Goal: Find specific page/section: Find specific page/section

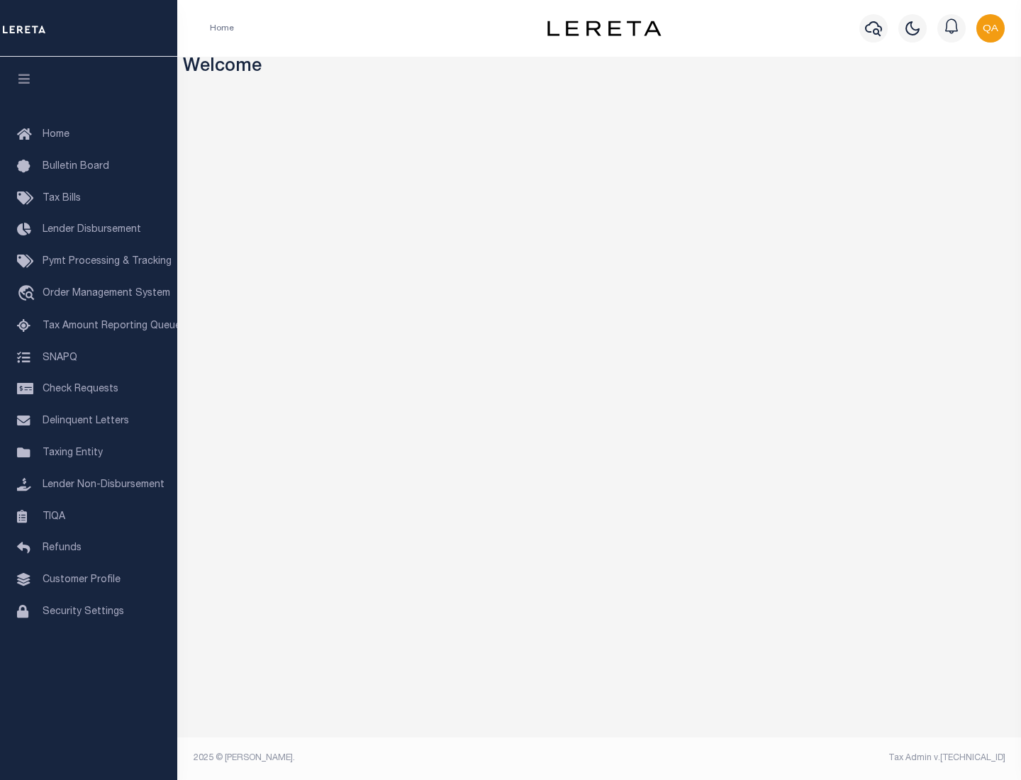
click at [89, 516] on link "TIQA" at bounding box center [88, 517] width 177 height 32
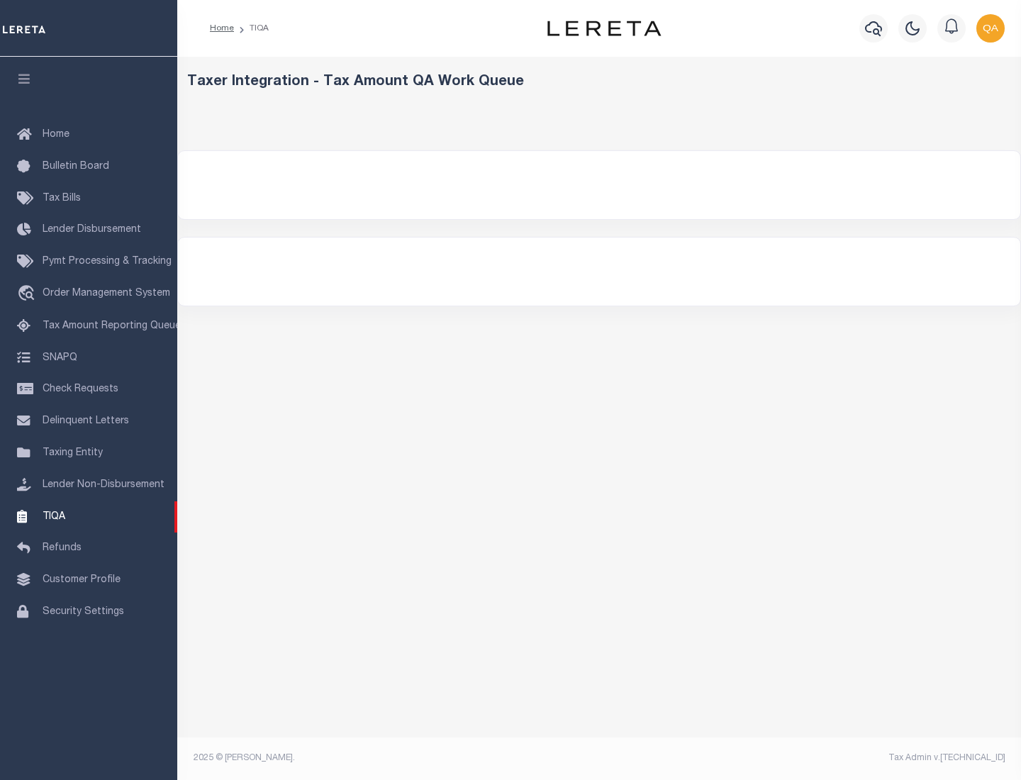
select select "200"
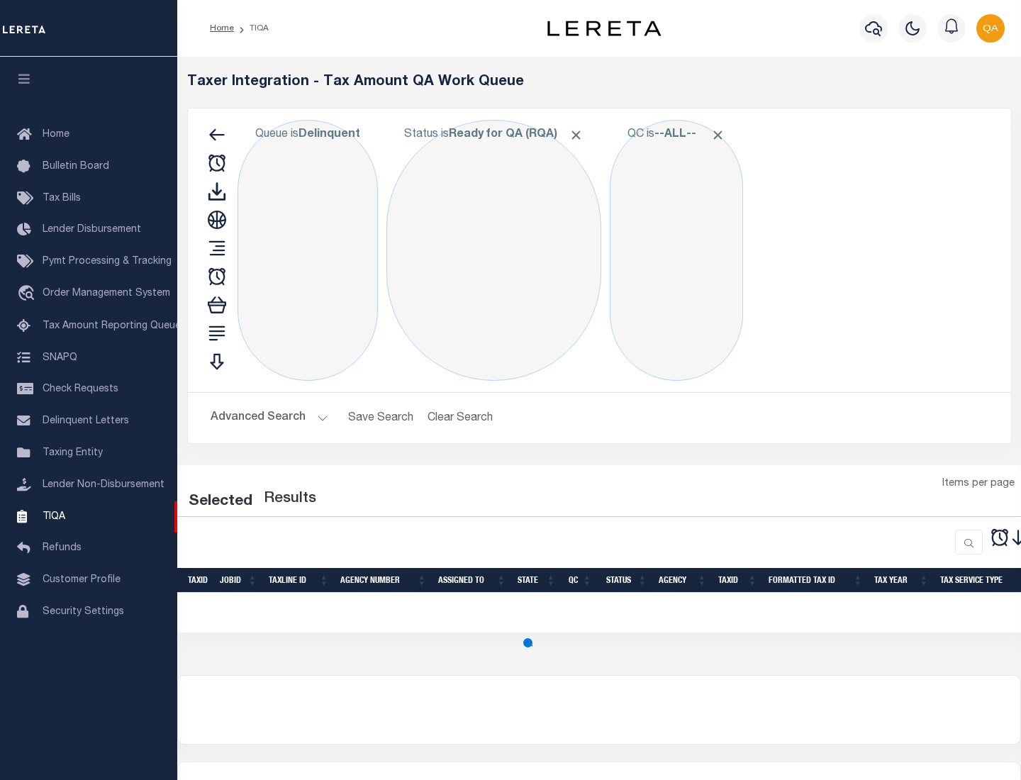
select select "200"
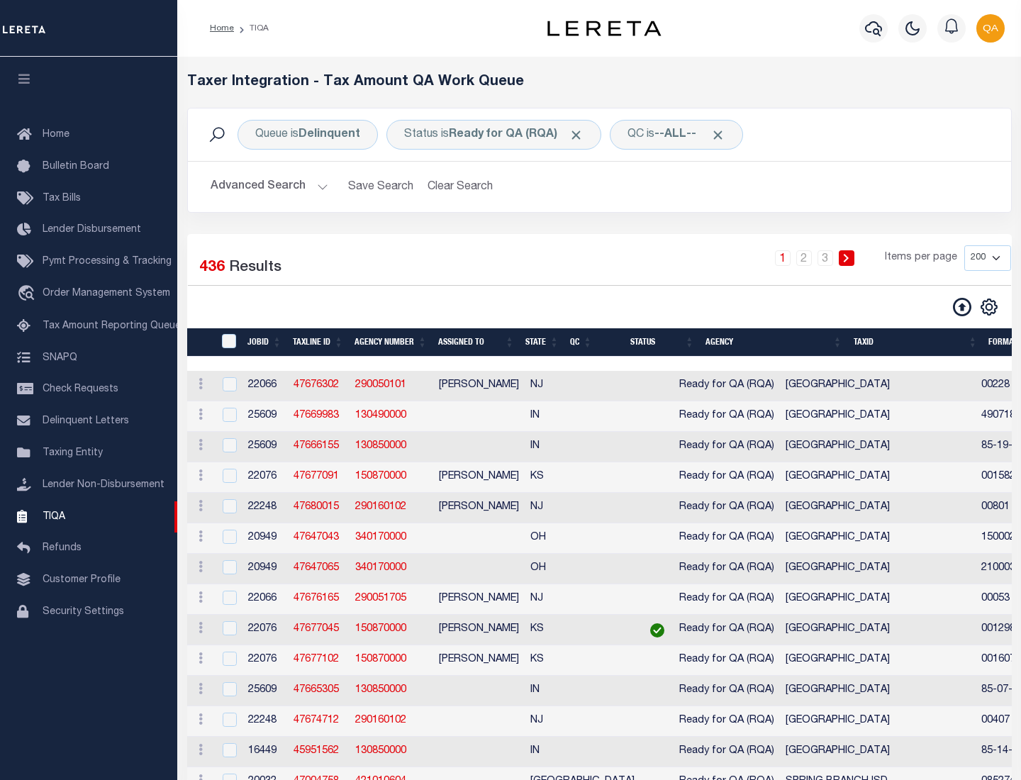
click at [581, 135] on span "Click to Remove" at bounding box center [576, 135] width 15 height 15
